Goal: Task Accomplishment & Management: Manage account settings

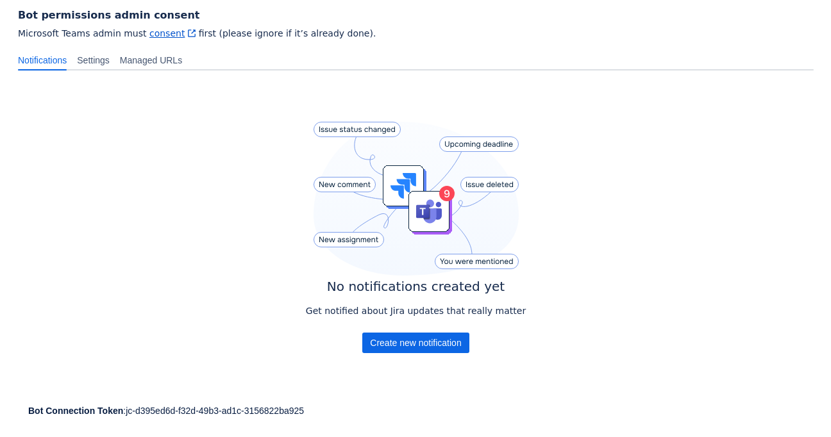
scroll to position [191, 0]
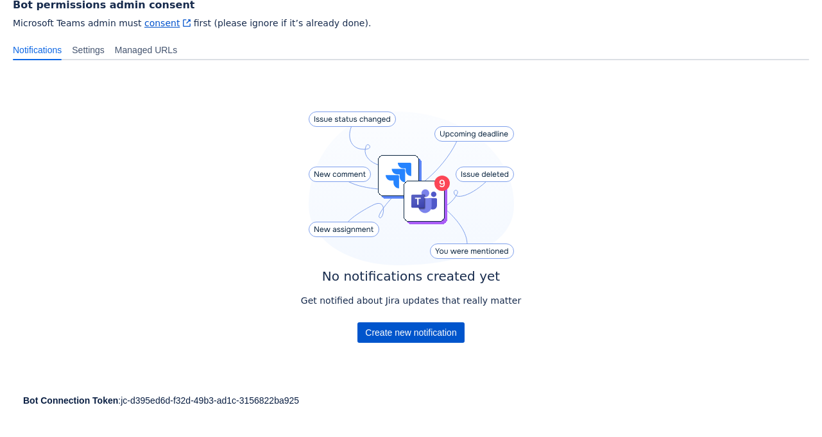
click at [413, 332] on span "Create new notification" at bounding box center [410, 333] width 91 height 21
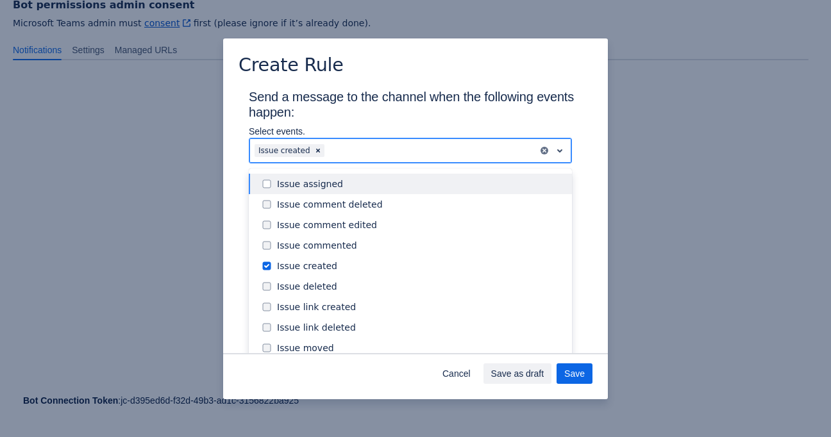
click at [483, 143] on div "Scrollable content" at bounding box center [430, 150] width 206 height 15
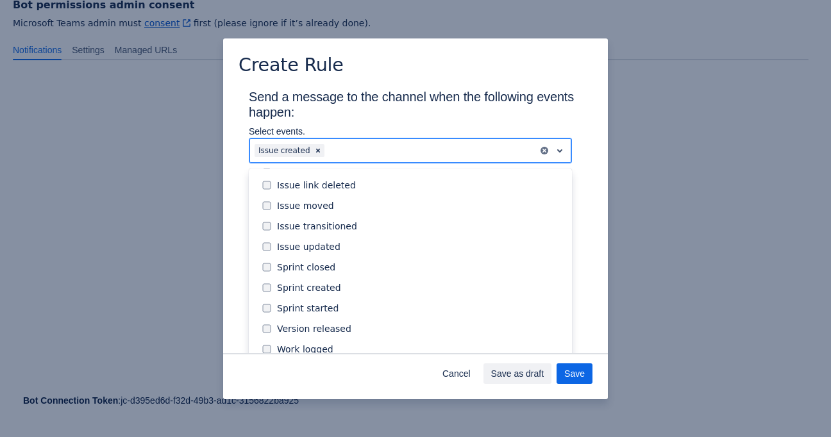
scroll to position [146, 0]
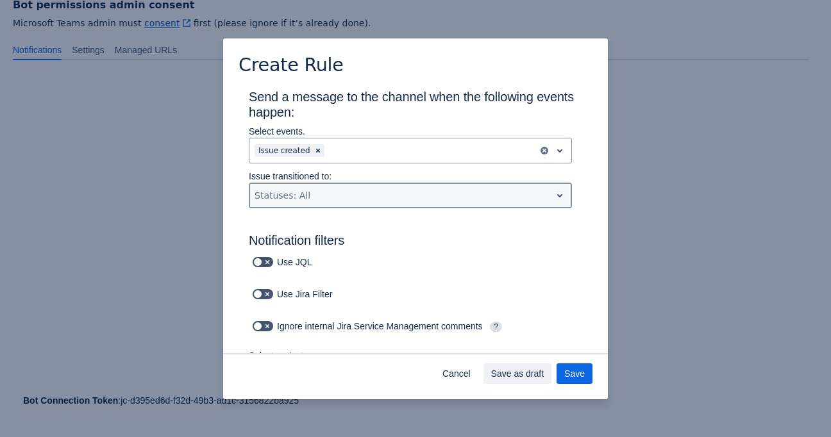
click at [531, 196] on div "Scrollable content" at bounding box center [400, 195] width 291 height 15
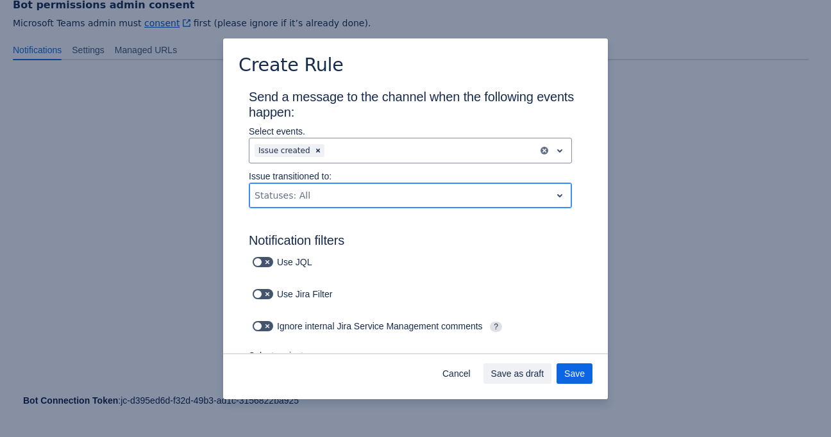
click at [531, 196] on div "Scrollable content" at bounding box center [400, 195] width 291 height 15
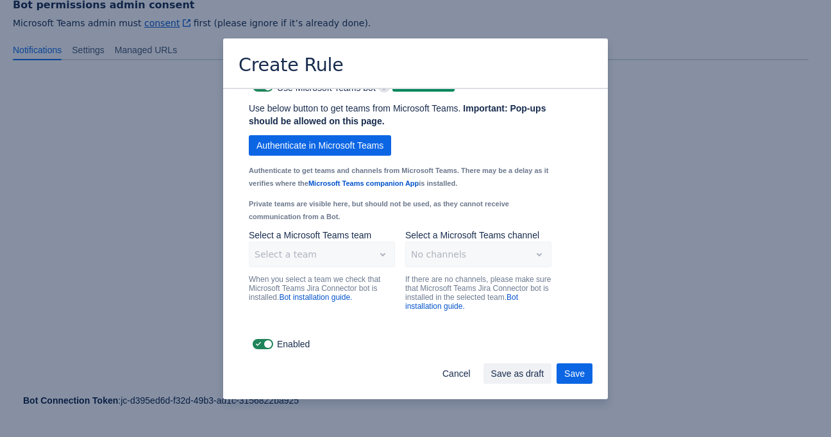
scroll to position [980, 0]
click at [452, 374] on span "Cancel" at bounding box center [457, 374] width 28 height 21
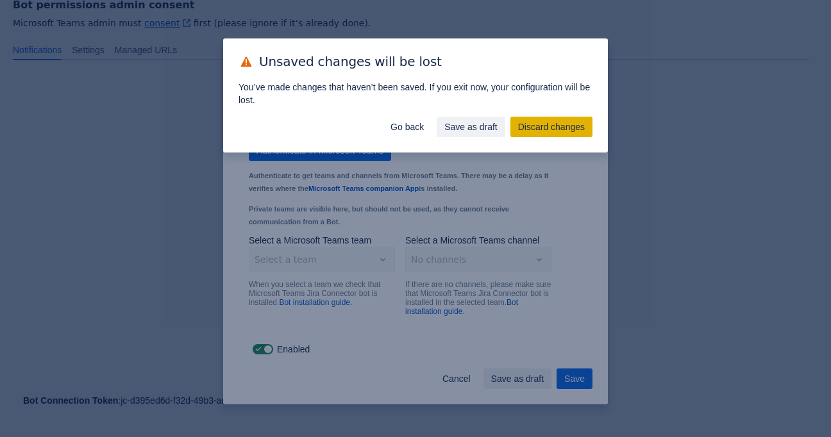
click at [536, 120] on span "Discard changes" at bounding box center [551, 127] width 67 height 21
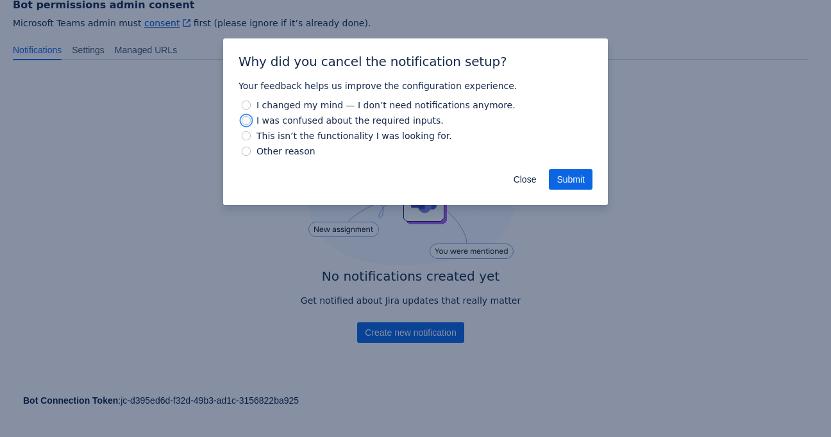
click at [243, 119] on input "I was confused about the required inputs." at bounding box center [246, 120] width 9 height 9
radio input "true"
click at [573, 178] on span "Submit" at bounding box center [571, 179] width 28 height 21
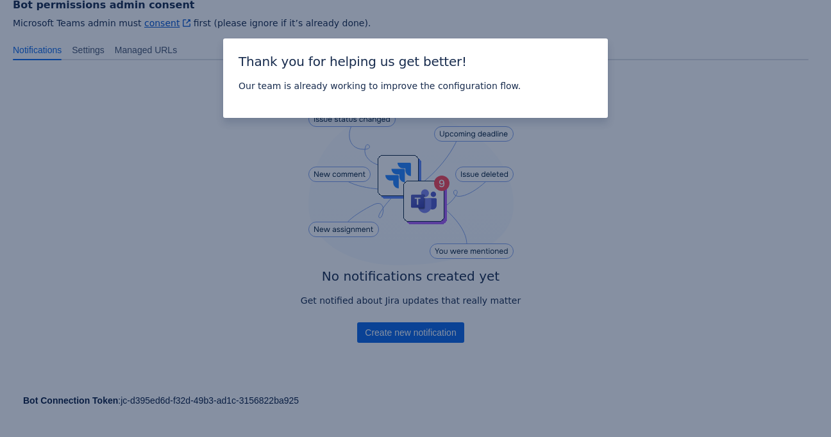
click at [223, 164] on div "Thank you for helping us get better! Our team is already working to improve the…" at bounding box center [415, 218] width 831 height 437
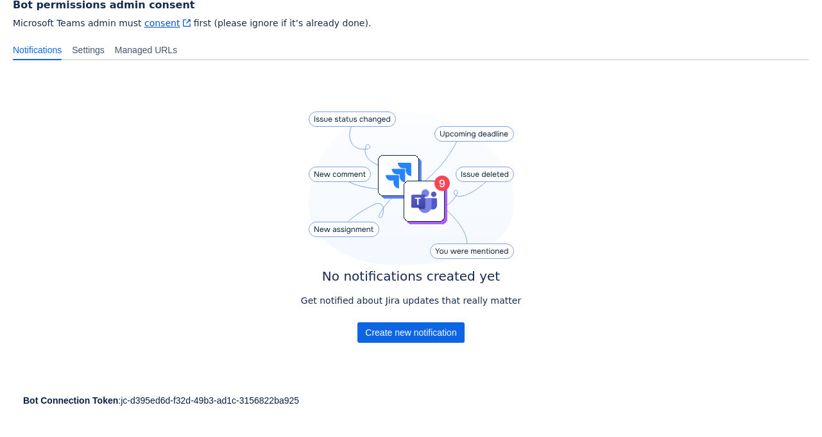
scroll to position [127, 0]
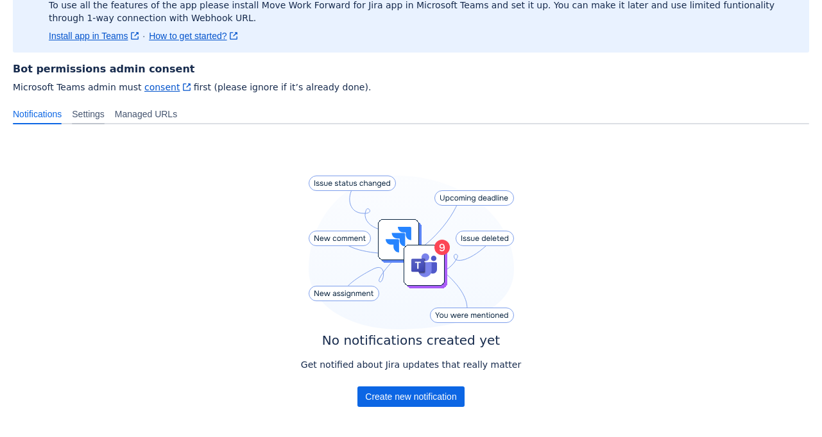
click at [105, 121] on div "Settings" at bounding box center [88, 114] width 43 height 21
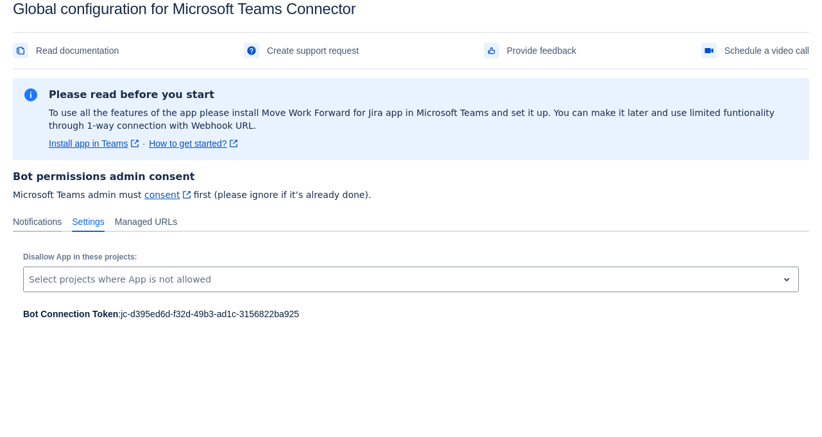
click at [51, 226] on span "Notifications" at bounding box center [37, 222] width 49 height 13
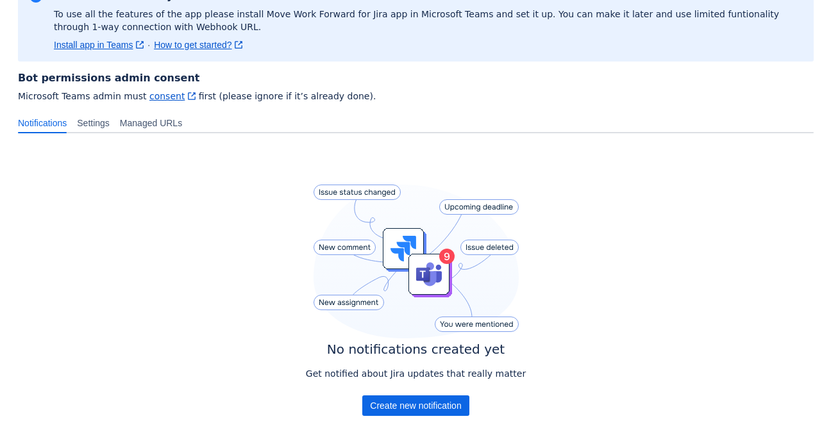
scroll to position [191, 0]
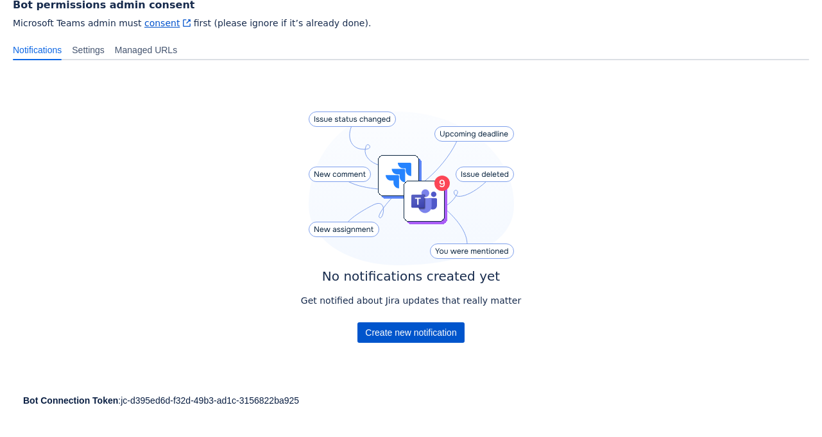
click at [408, 332] on span "Create new notification" at bounding box center [410, 333] width 91 height 21
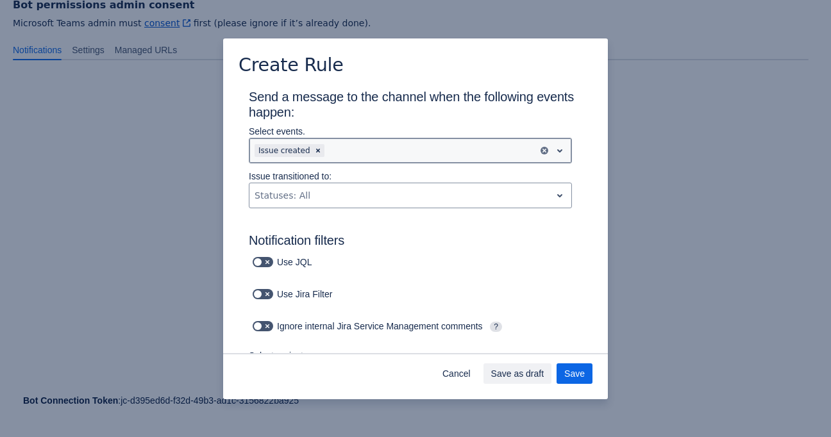
click at [552, 152] on span "open" at bounding box center [559, 150] width 15 height 15
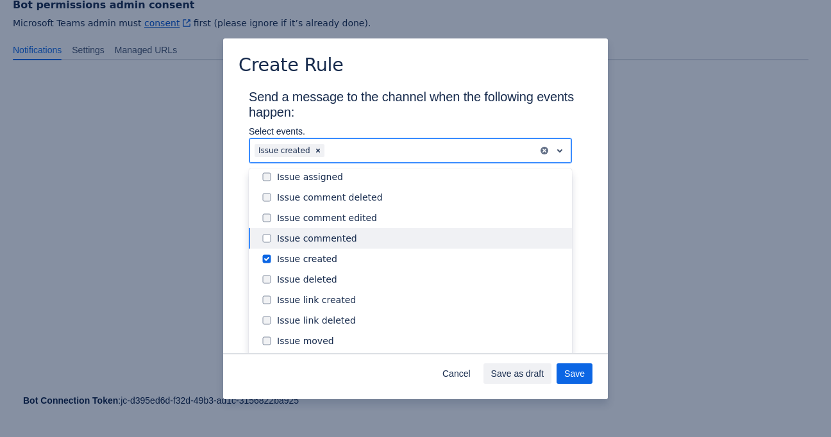
scroll to position [3, 0]
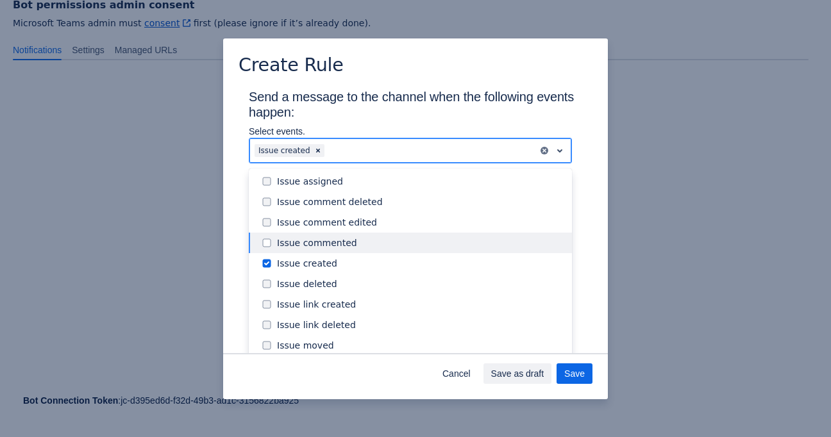
click at [333, 244] on div "Issue commented" at bounding box center [420, 243] width 287 height 13
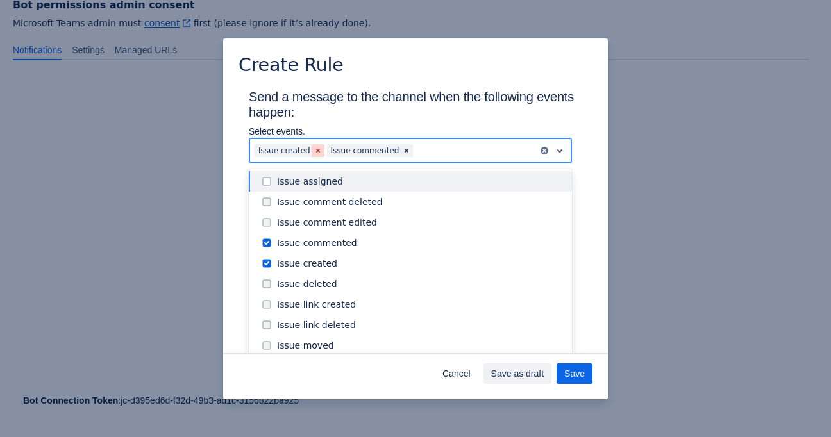
click at [313, 151] on span "Clear" at bounding box center [318, 151] width 10 height 10
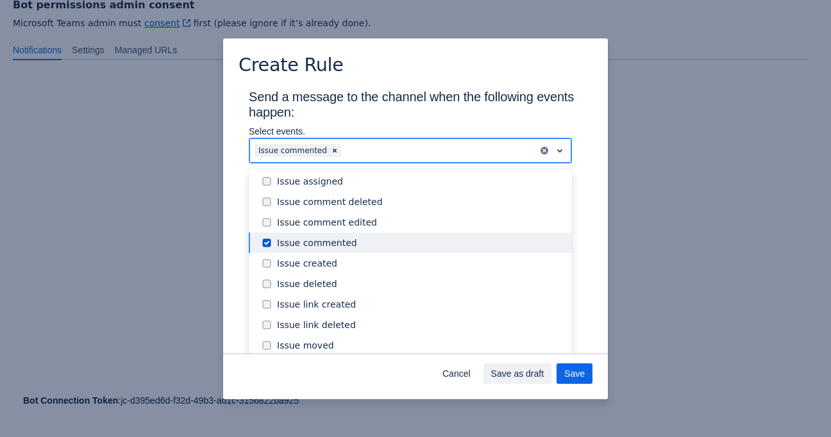
scroll to position [146, 0]
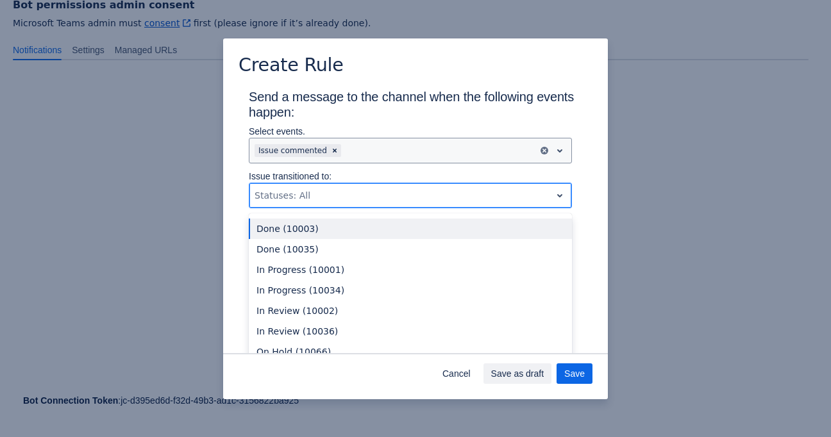
click at [327, 199] on div "Scrollable content" at bounding box center [400, 195] width 291 height 15
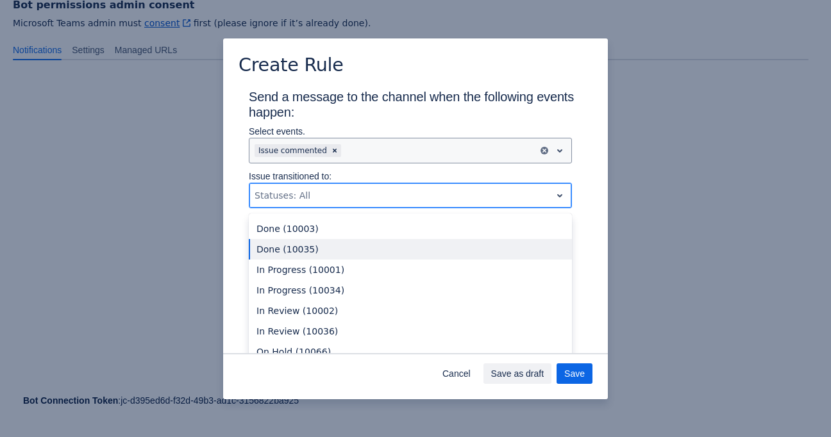
scroll to position [23, 0]
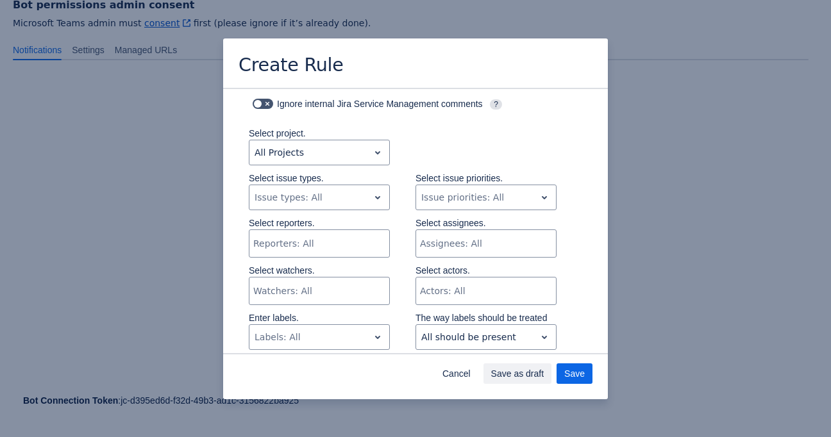
scroll to position [257, 0]
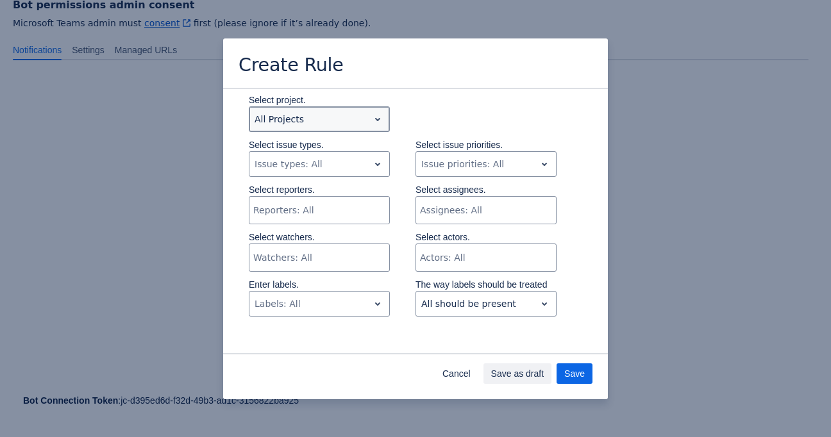
click at [370, 115] on span "open" at bounding box center [377, 119] width 15 height 15
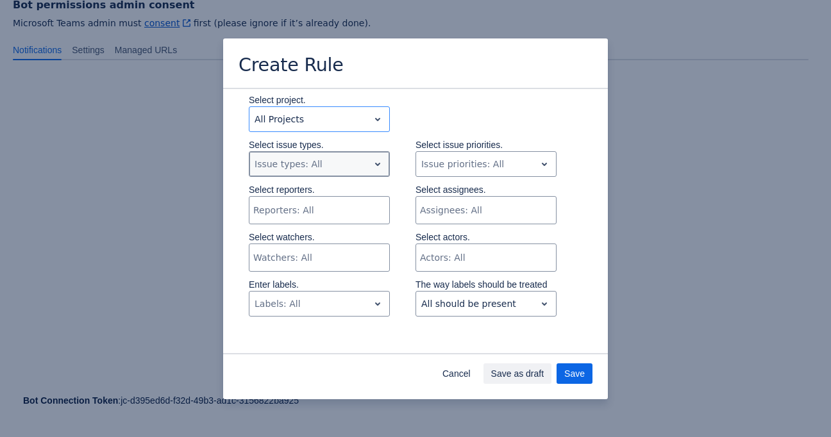
click at [370, 162] on span "open" at bounding box center [377, 164] width 15 height 15
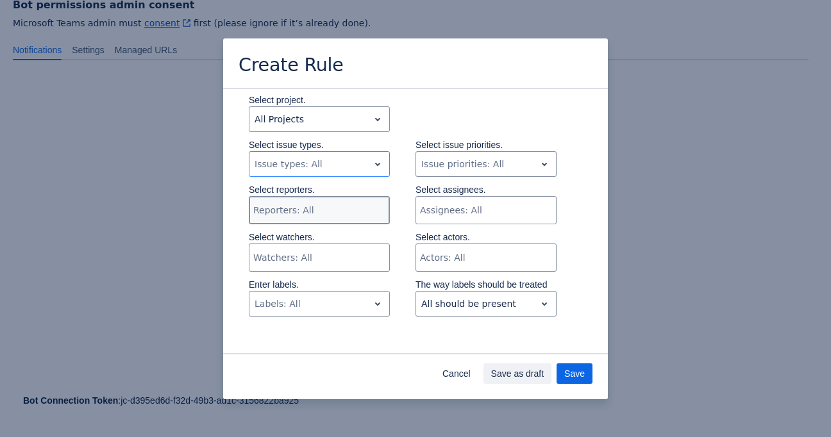
click at [365, 210] on div "Reporters: All" at bounding box center [319, 210] width 141 height 28
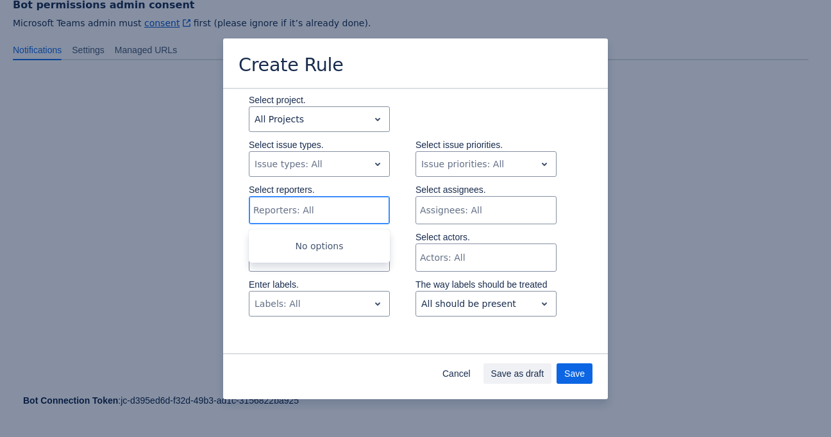
click at [365, 210] on div "Scrollable content" at bounding box center [318, 210] width 130 height 13
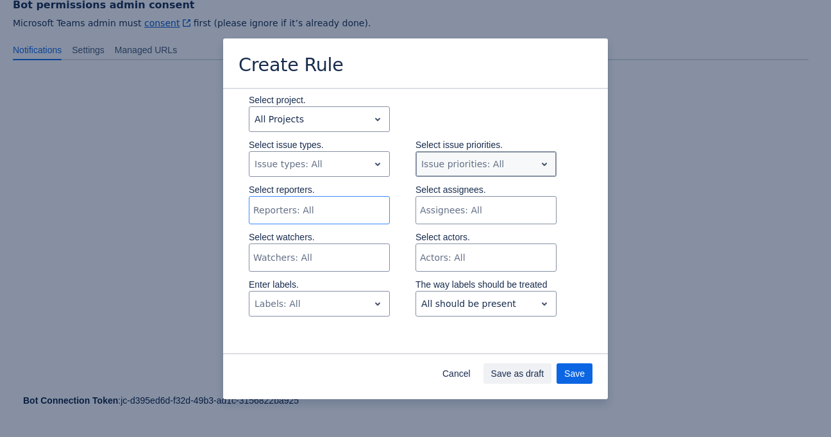
click at [504, 170] on div "Scrollable content" at bounding box center [475, 164] width 109 height 15
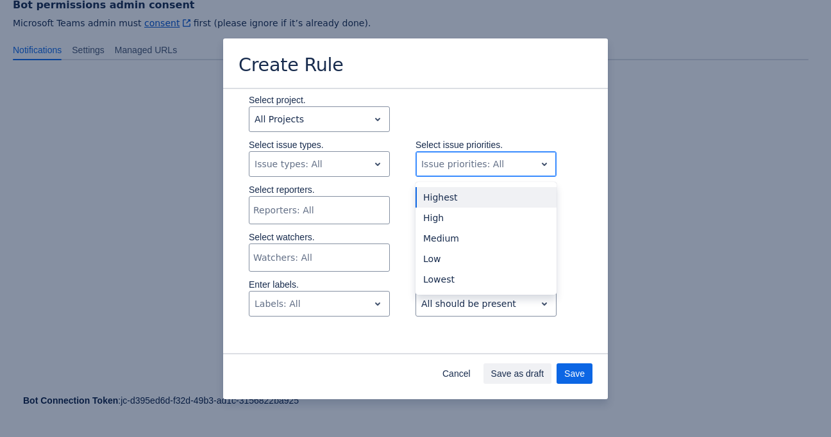
click at [504, 169] on div "Scrollable content" at bounding box center [475, 164] width 109 height 15
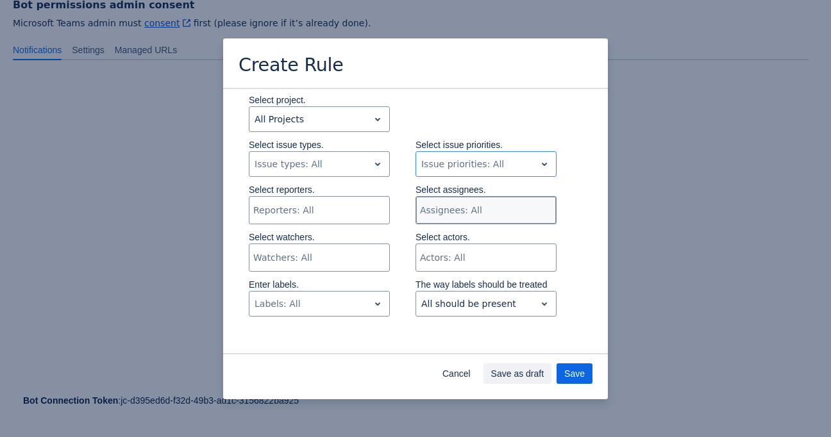
click at [495, 207] on div "Scrollable content" at bounding box center [485, 210] width 130 height 13
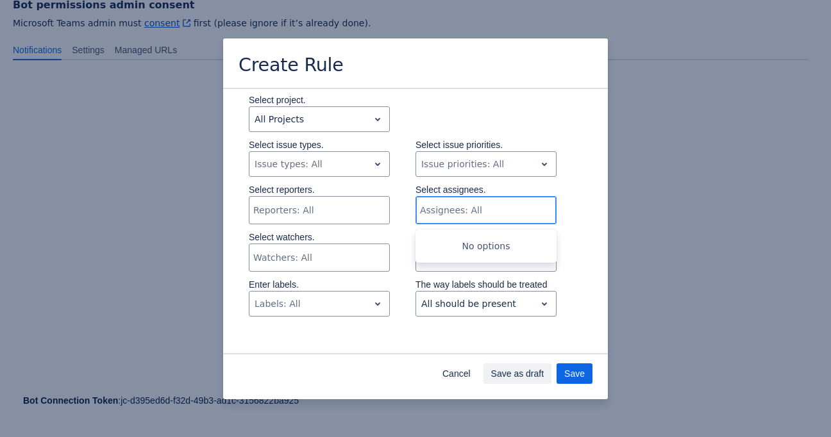
click at [495, 207] on div "Scrollable content" at bounding box center [485, 210] width 130 height 13
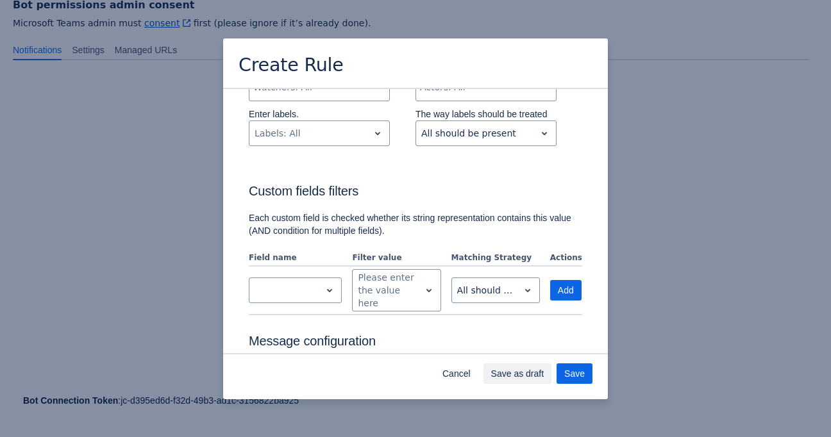
scroll to position [450, 0]
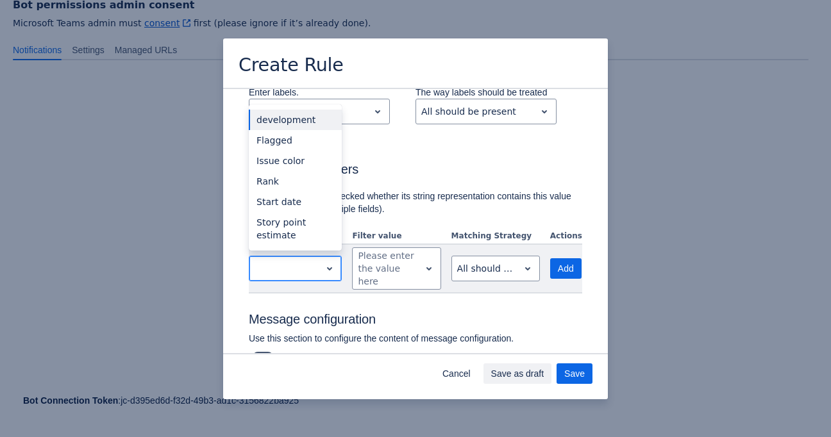
click at [331, 267] on span "open" at bounding box center [329, 268] width 15 height 15
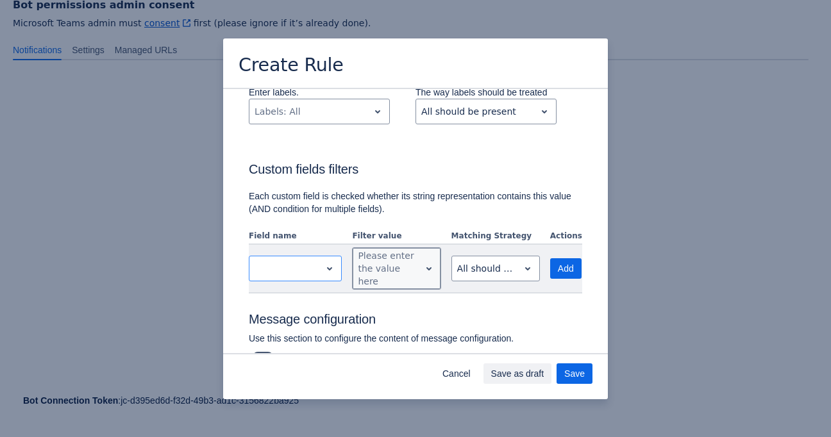
click at [398, 265] on div "Scrollable content" at bounding box center [386, 268] width 56 height 15
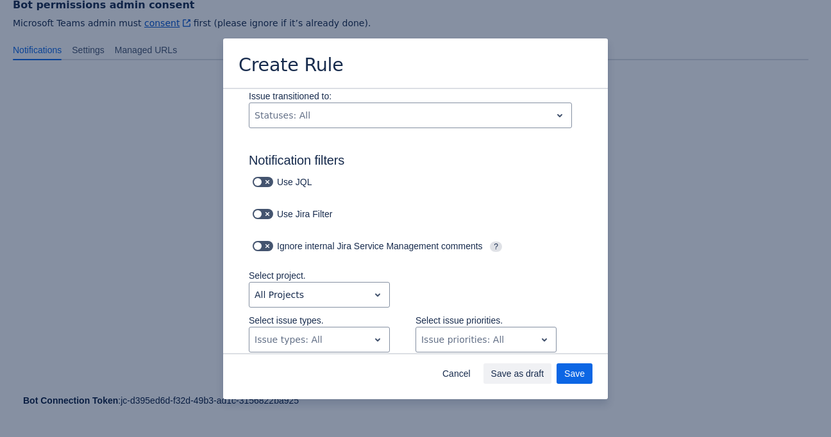
scroll to position [0, 0]
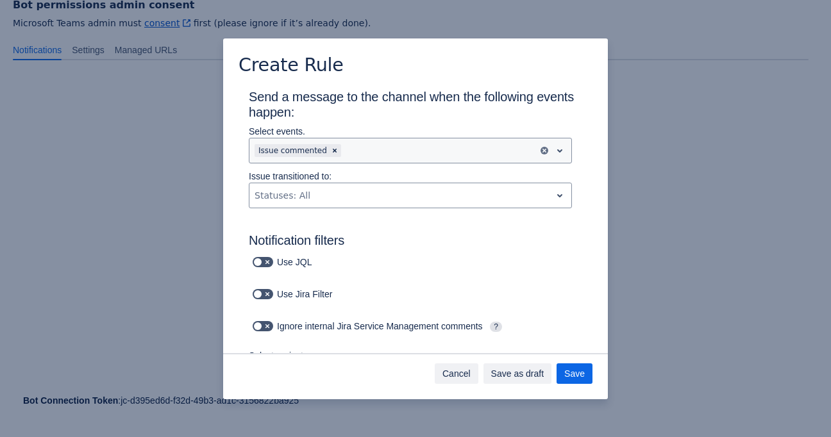
click at [459, 370] on span "Cancel" at bounding box center [457, 374] width 28 height 21
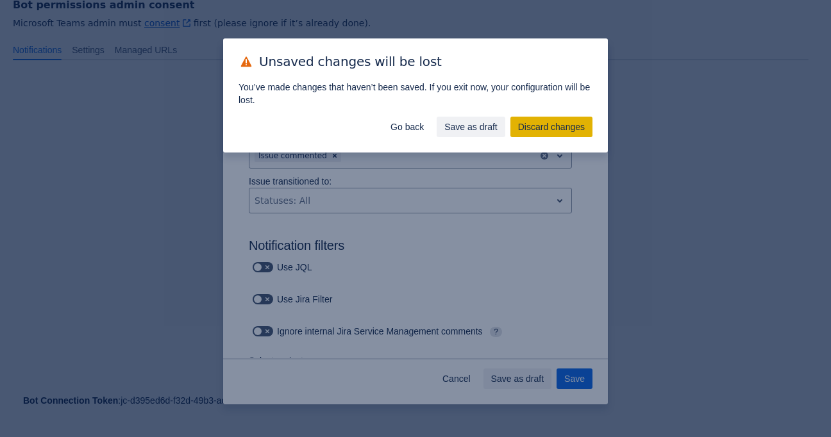
click at [543, 125] on span "Discard changes" at bounding box center [551, 127] width 67 height 21
